Goal: Task Accomplishment & Management: Use online tool/utility

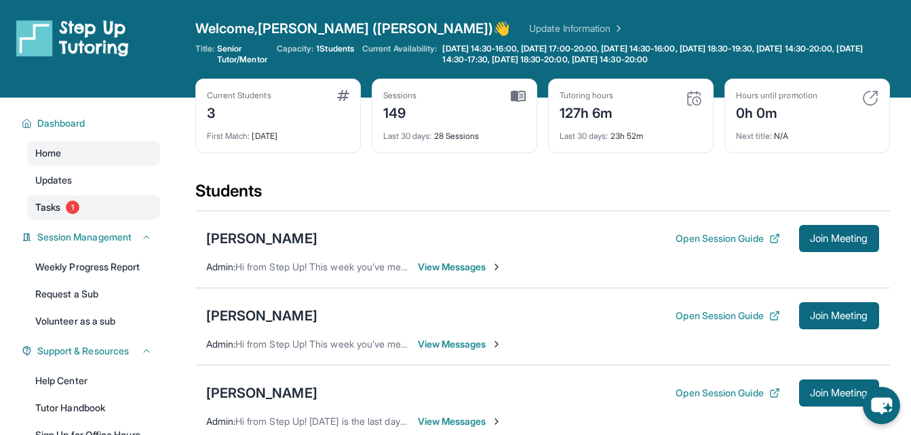
click at [54, 211] on span "Tasks" at bounding box center [47, 208] width 25 height 14
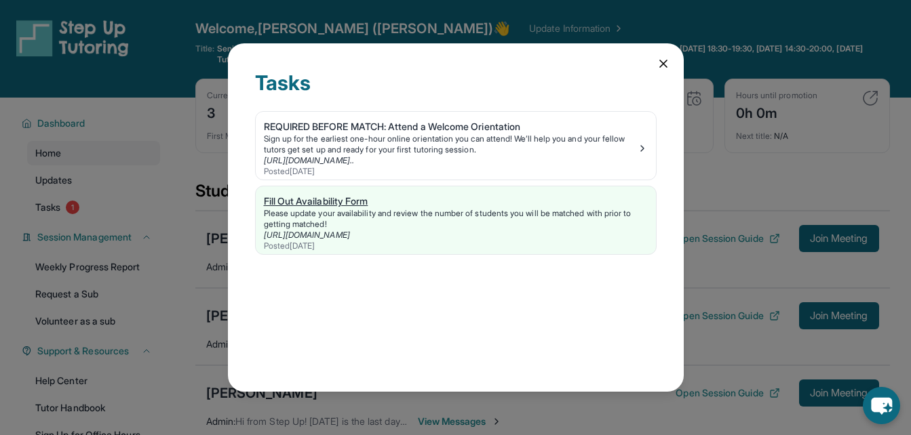
click at [307, 234] on link "https://form.stepuptutoring.org/qe3T0o" at bounding box center [307, 235] width 86 height 10
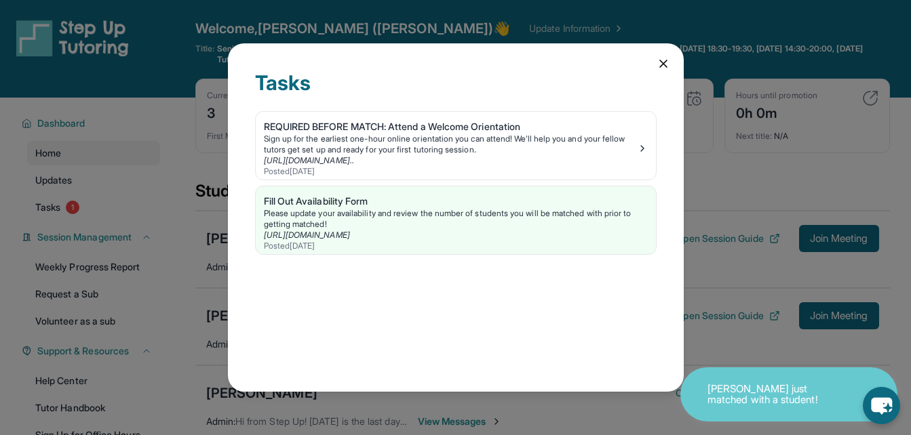
click at [665, 64] on icon at bounding box center [663, 64] width 14 height 14
